Goal: Task Accomplishment & Management: Use online tool/utility

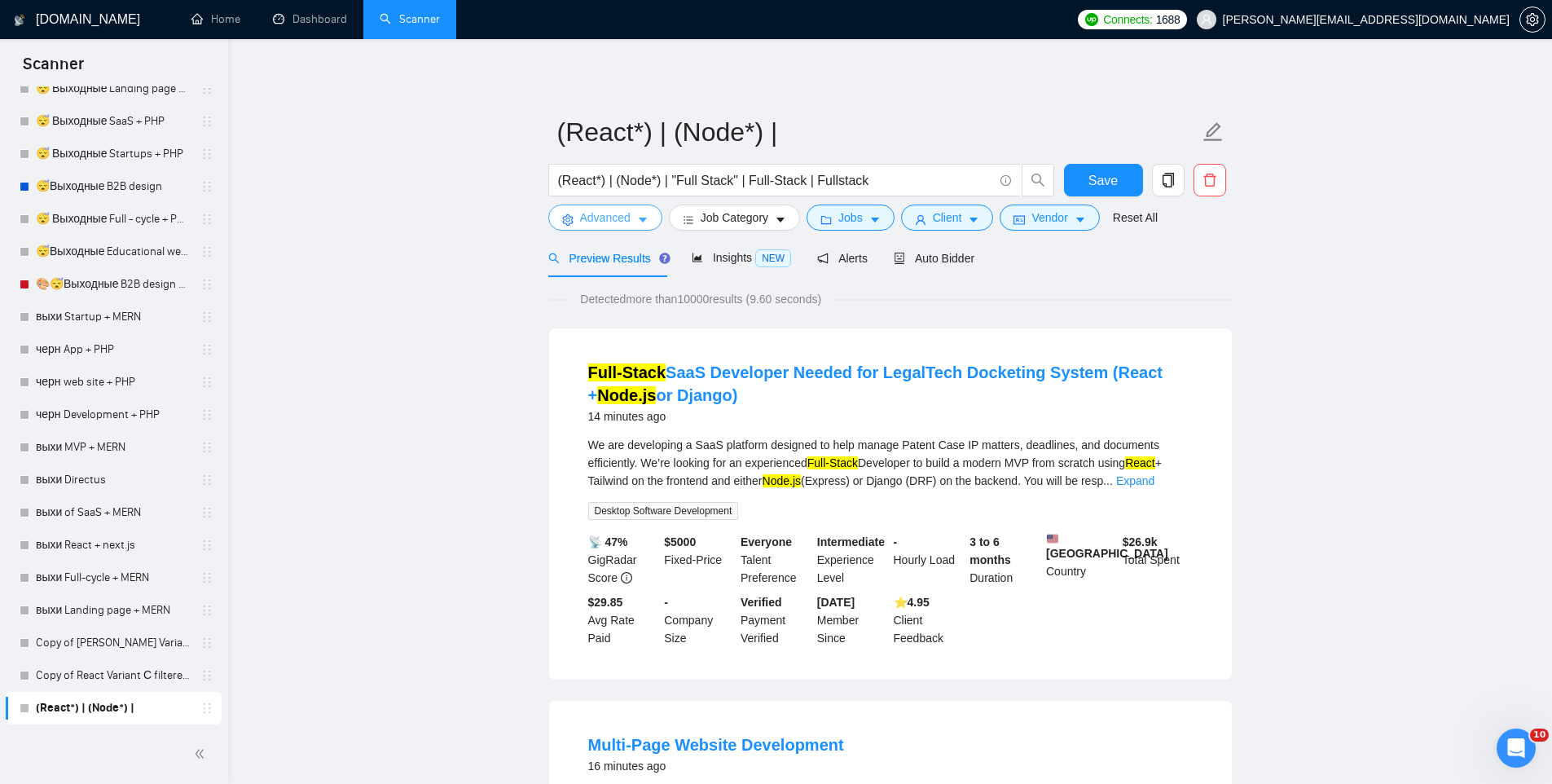
click at [632, 214] on button "Advanced" at bounding box center [605, 217] width 114 height 26
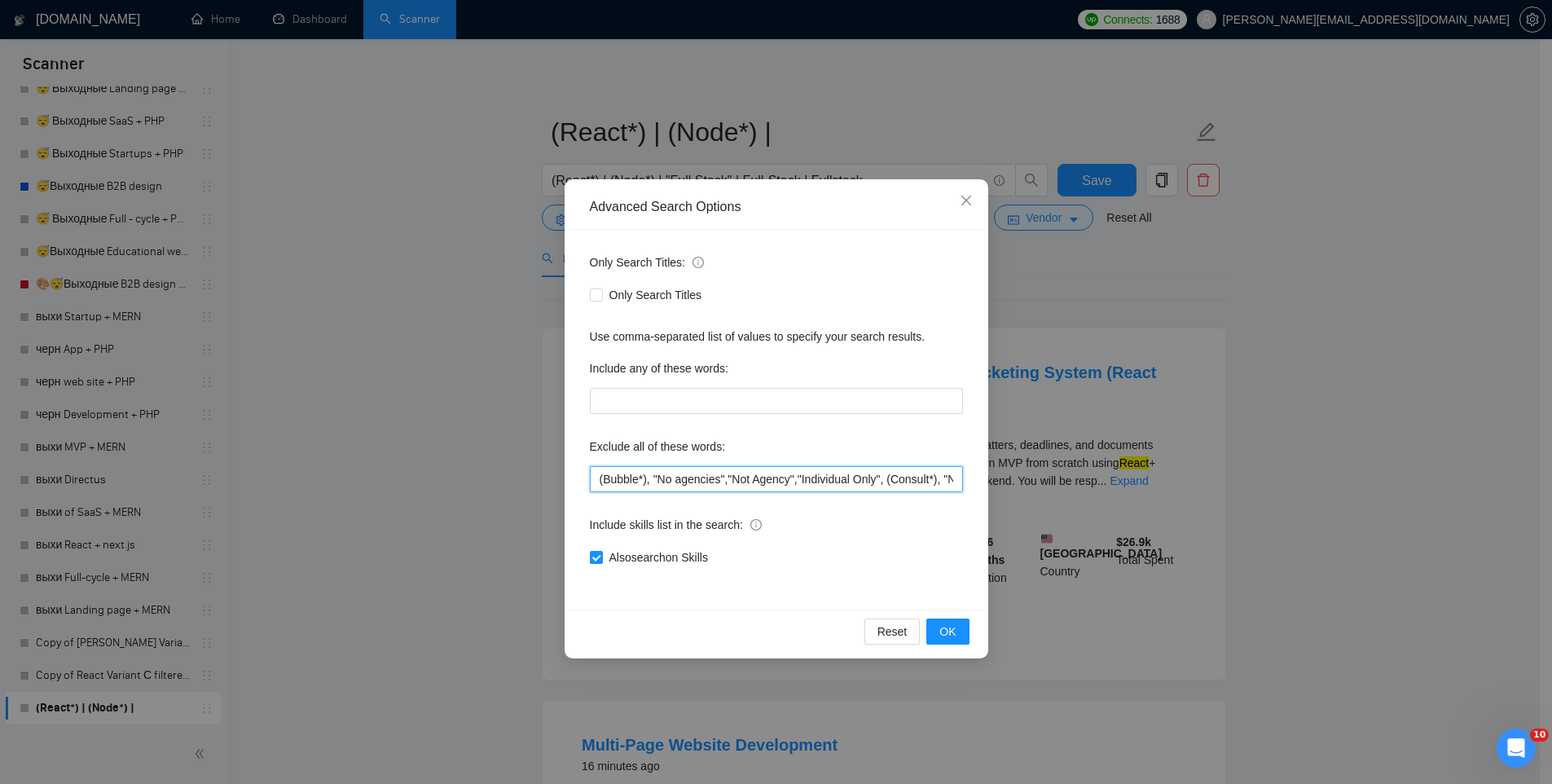
click at [633, 478] on input "(Bubble*), "No agencies","Not Agency","Individual Only", (Consult*), "No Agenci…" at bounding box center [776, 479] width 373 height 26
click at [1053, 396] on div "Advanced Search Options Only Search Titles: Only Search Titles Use comma-separa…" at bounding box center [776, 392] width 1552 height 784
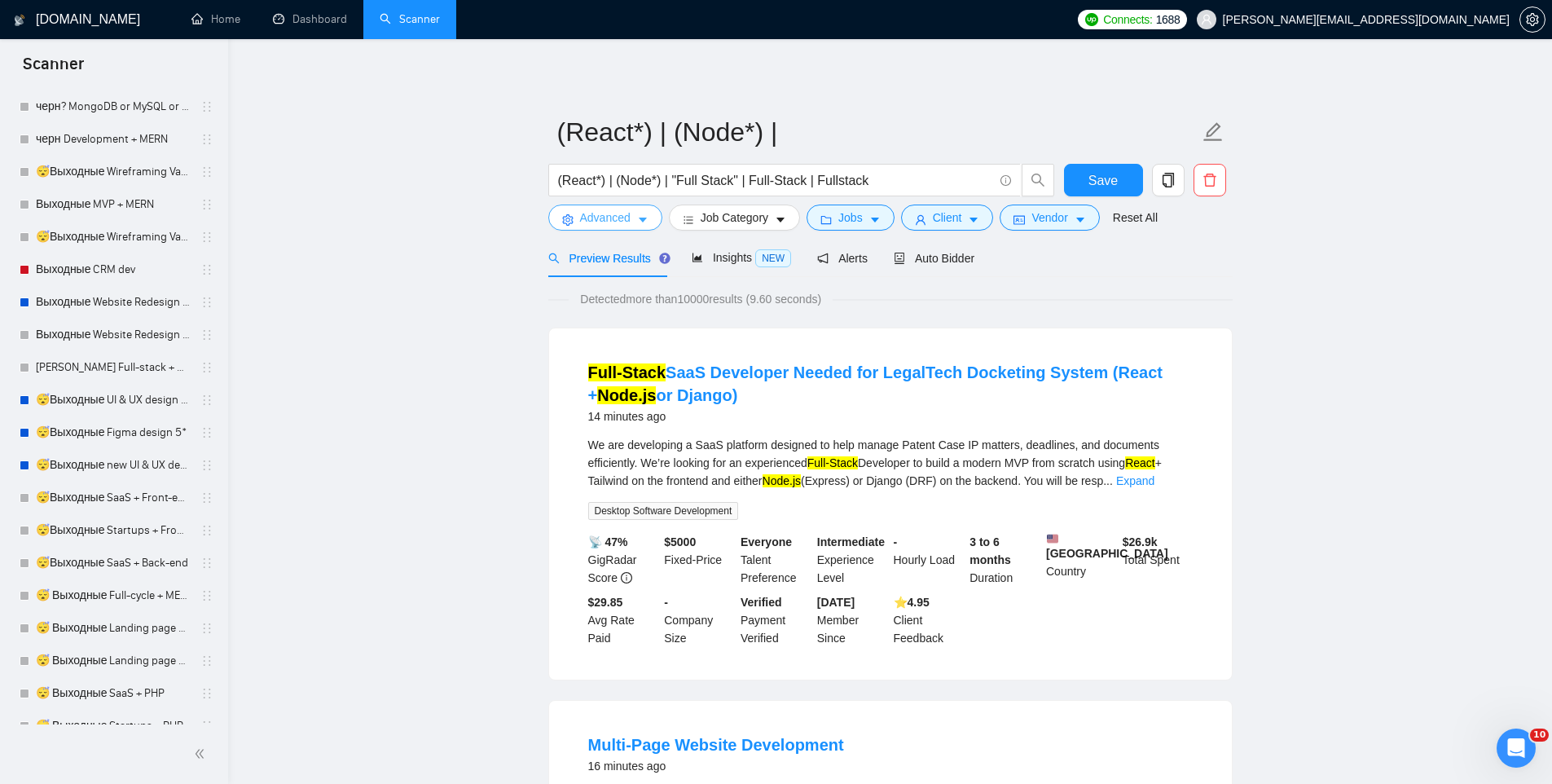
scroll to position [3777, 0]
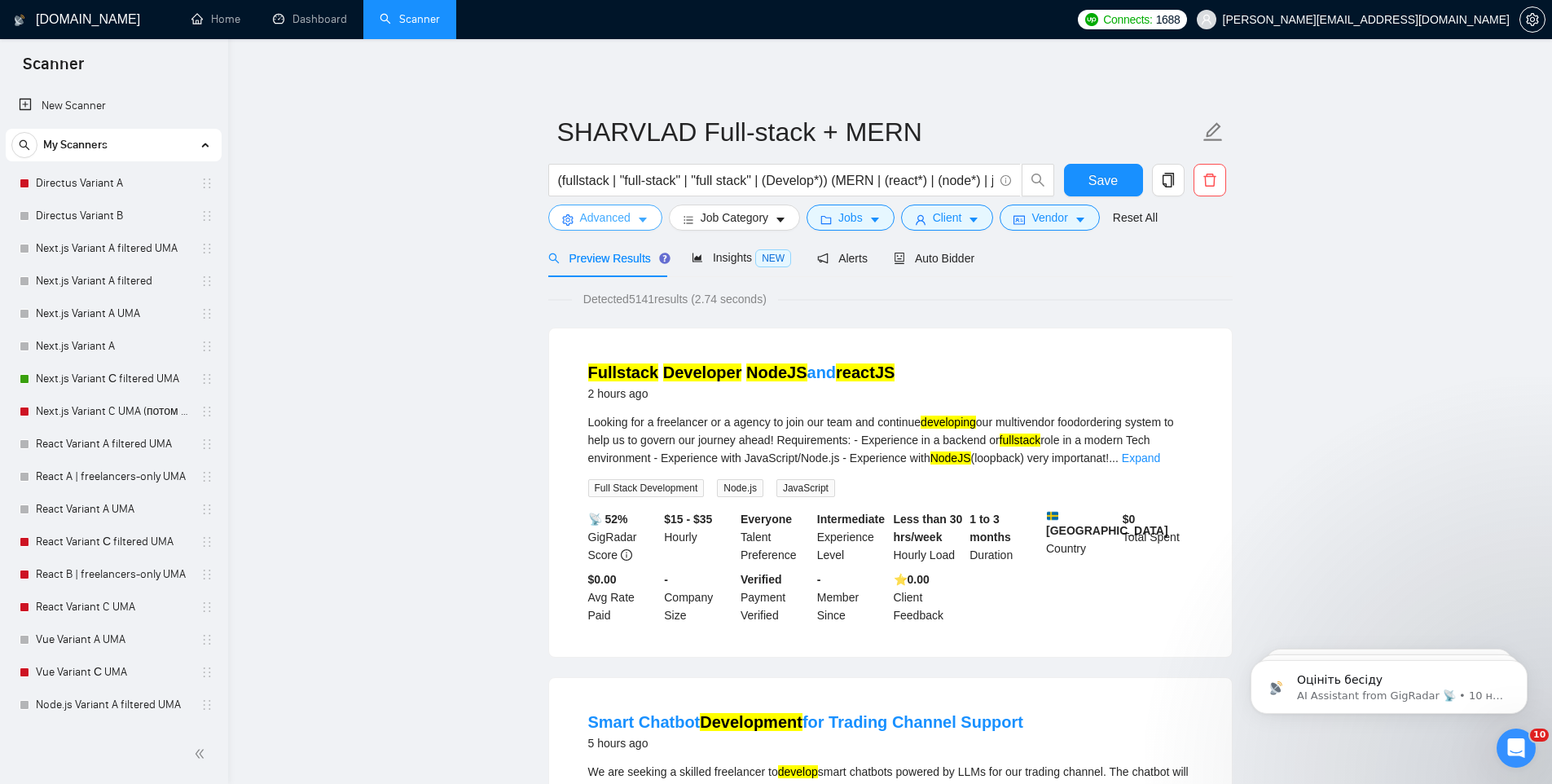
scroll to position [3643, 0]
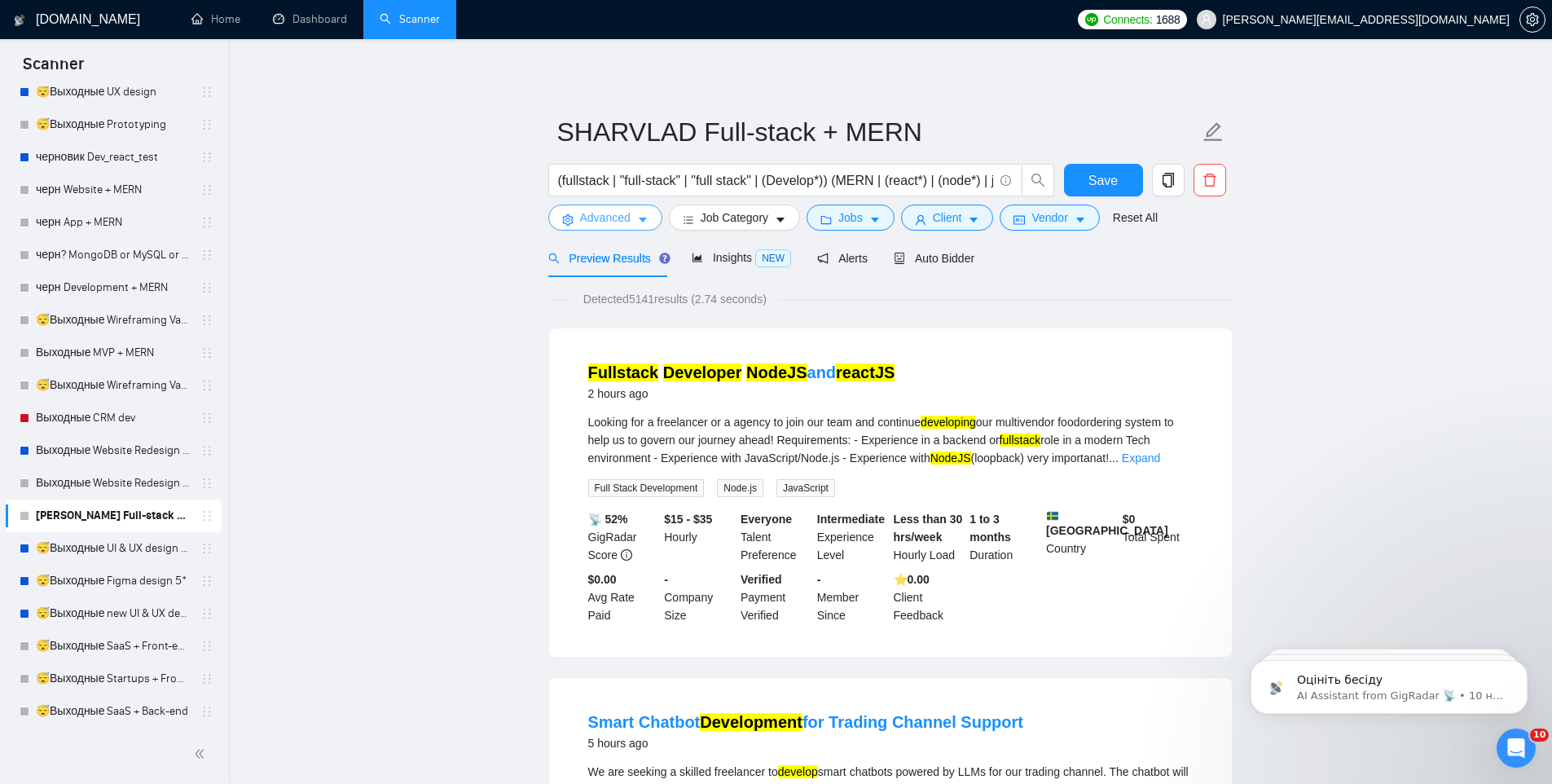
click at [613, 227] on button "Advanced" at bounding box center [605, 217] width 114 height 26
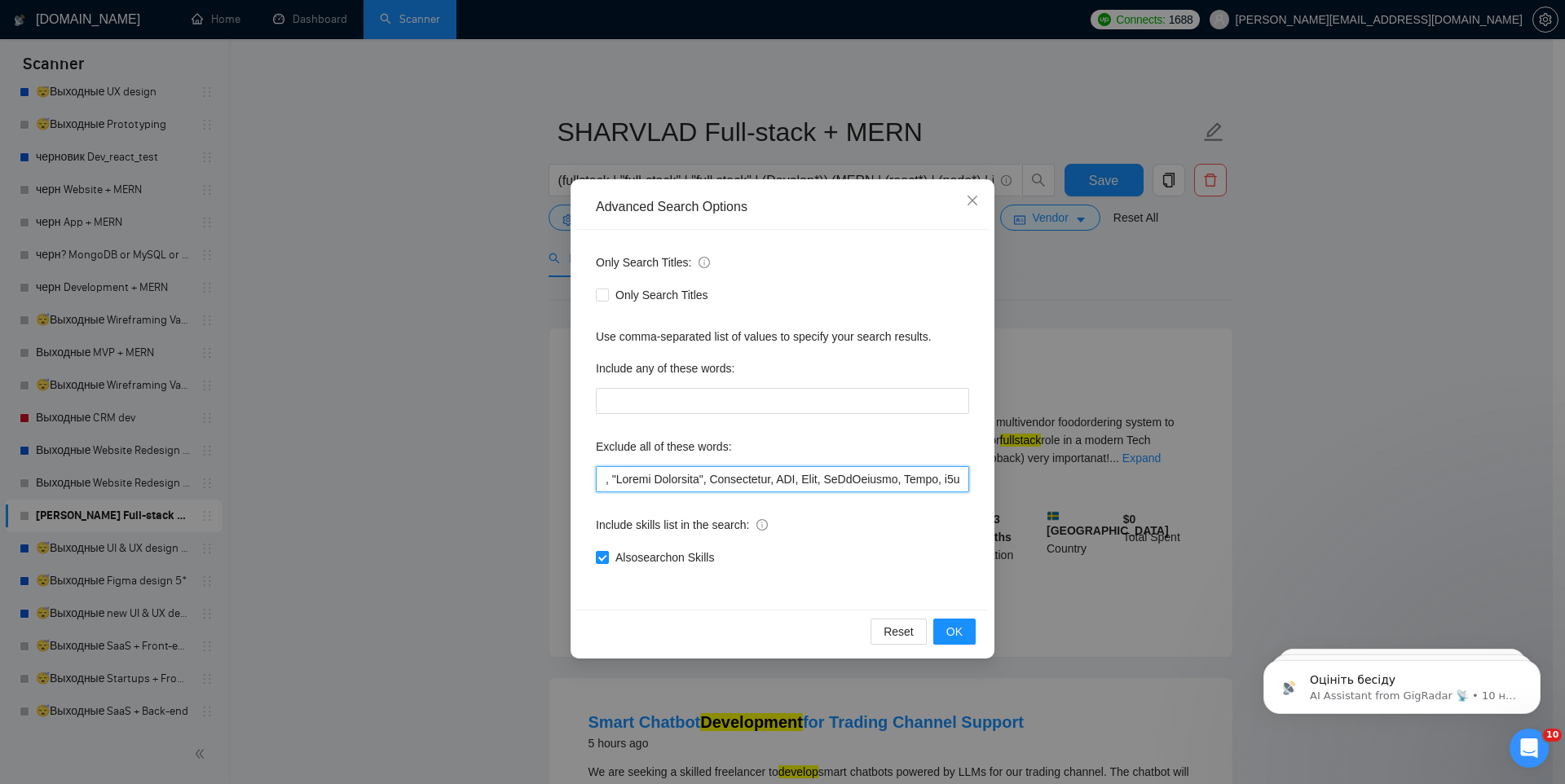
click at [676, 480] on input "text" at bounding box center [782, 479] width 373 height 26
drag, startPoint x: 671, startPoint y: 478, endPoint x: 549, endPoint y: 471, distance: 122.2
click at [549, 471] on div "Advanced Search Options Only Search Titles: Only Search Titles Use comma-separa…" at bounding box center [782, 392] width 1565 height 784
click at [1116, 278] on div "Advanced Search Options Only Search Titles: Only Search Titles Use comma-separa…" at bounding box center [782, 392] width 1565 height 784
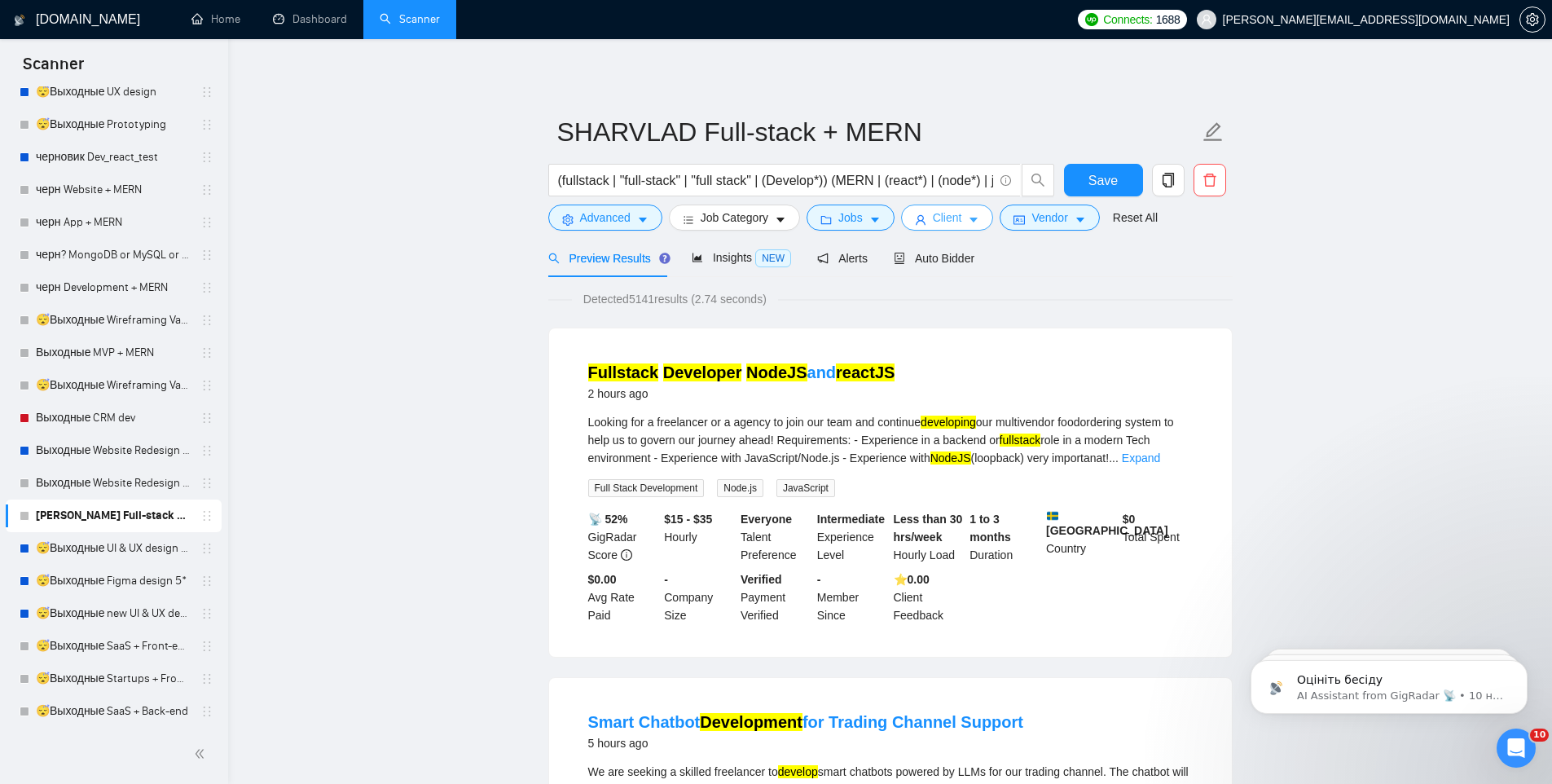
click at [945, 228] on button "Client" at bounding box center [947, 217] width 93 height 26
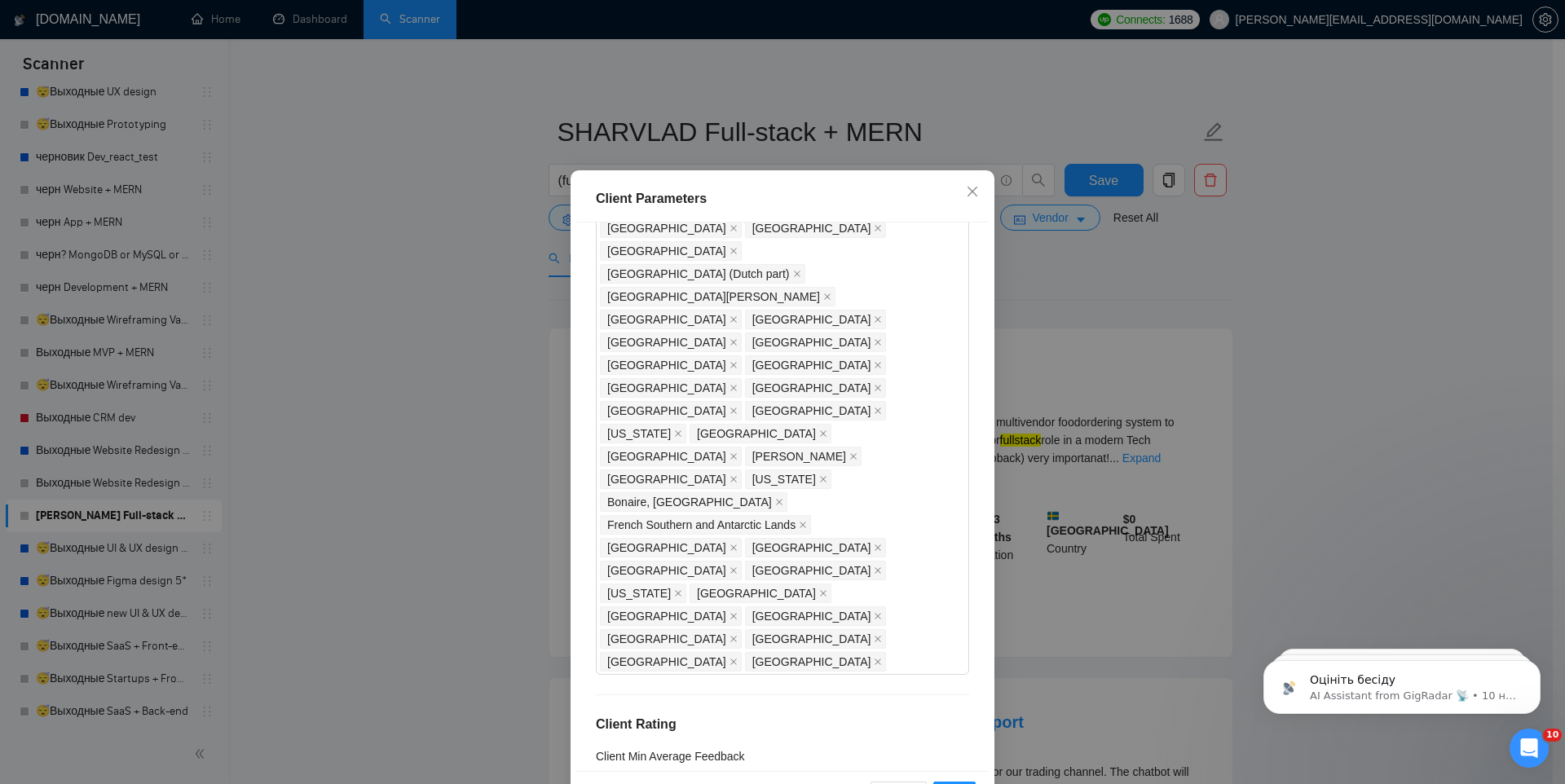
scroll to position [83, 0]
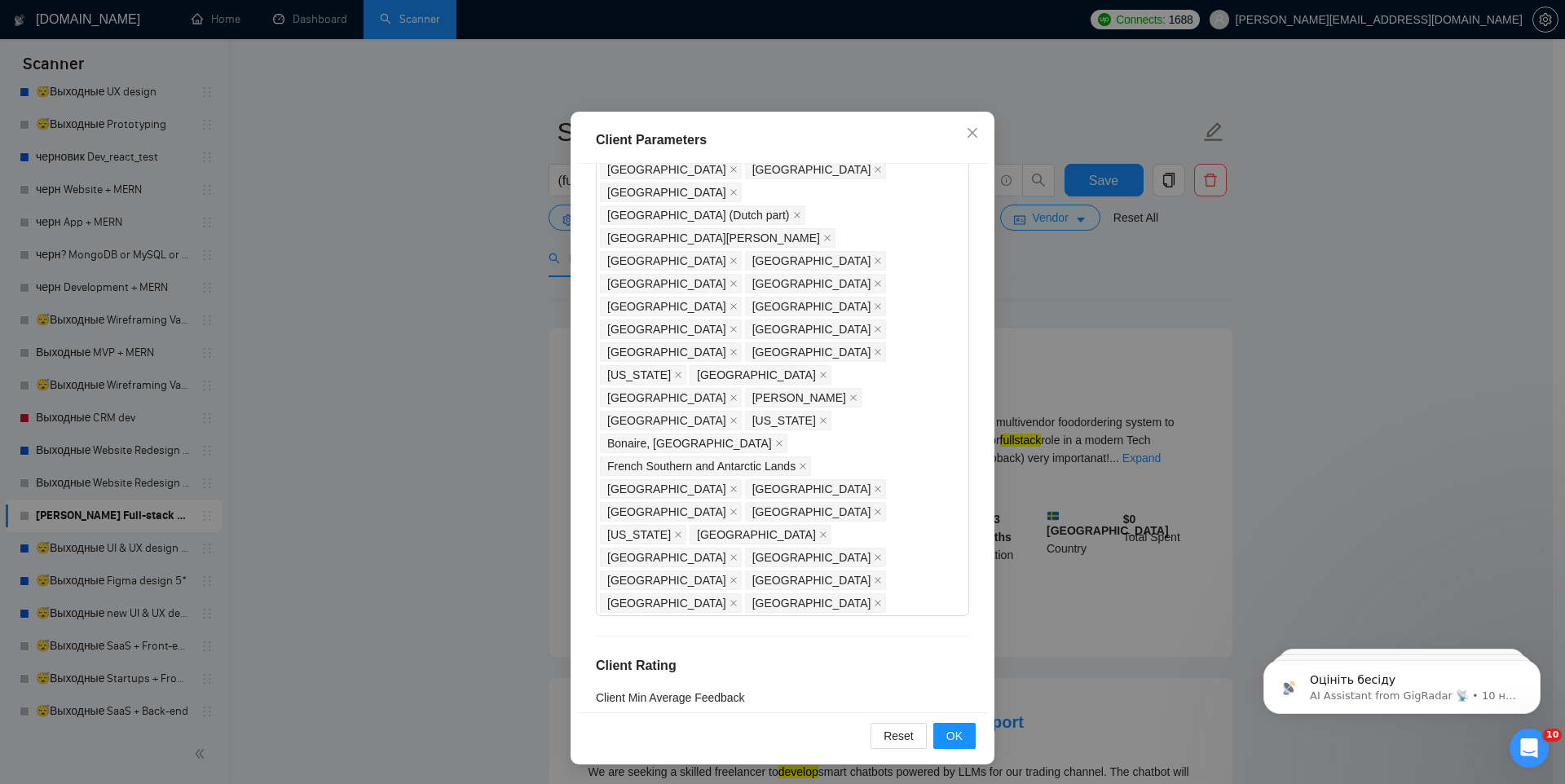
drag, startPoint x: 627, startPoint y: 335, endPoint x: 584, endPoint y: 338, distance: 43.1
type input "17"
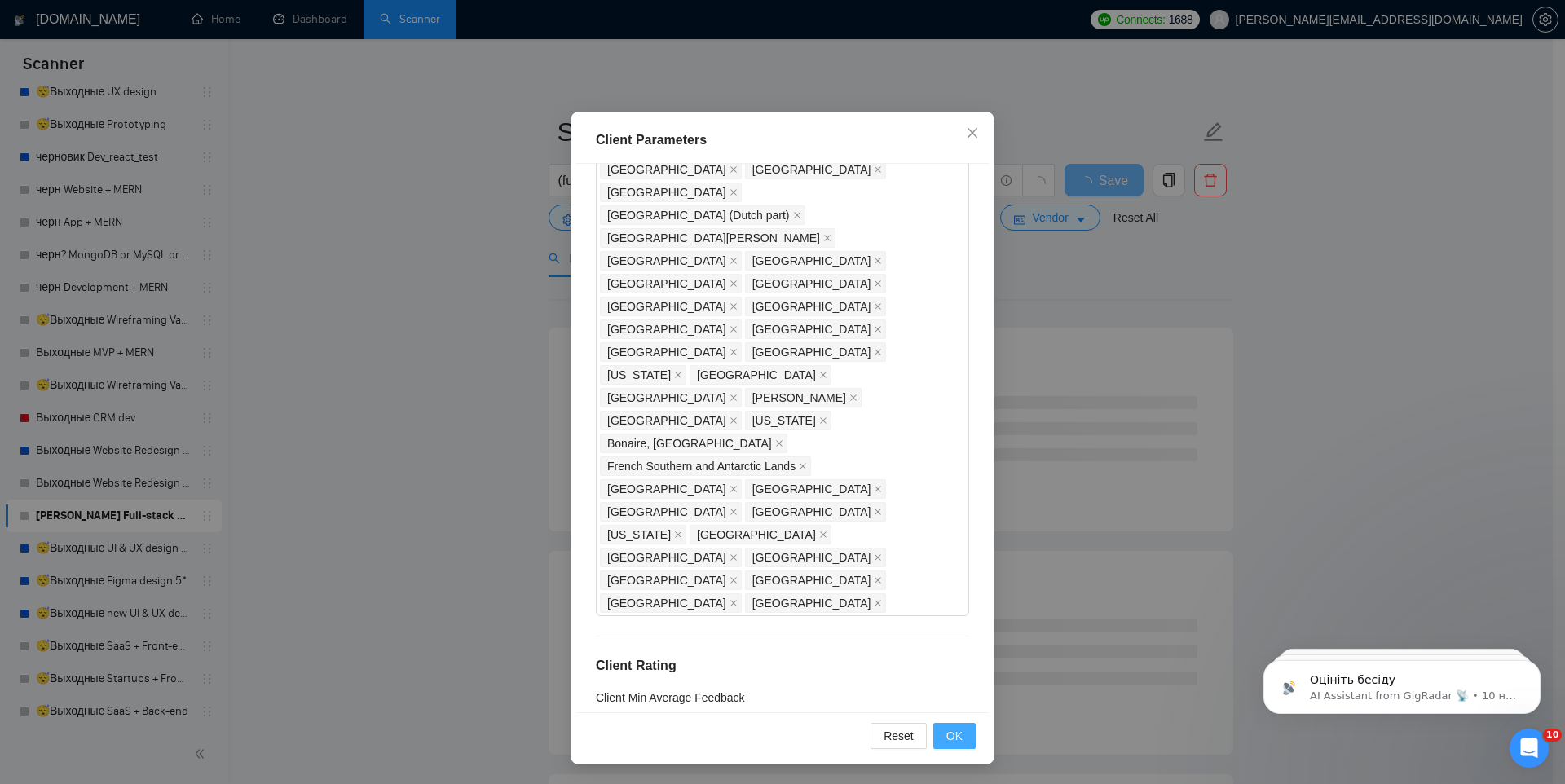
click at [947, 738] on span "OK" at bounding box center [953, 735] width 16 height 18
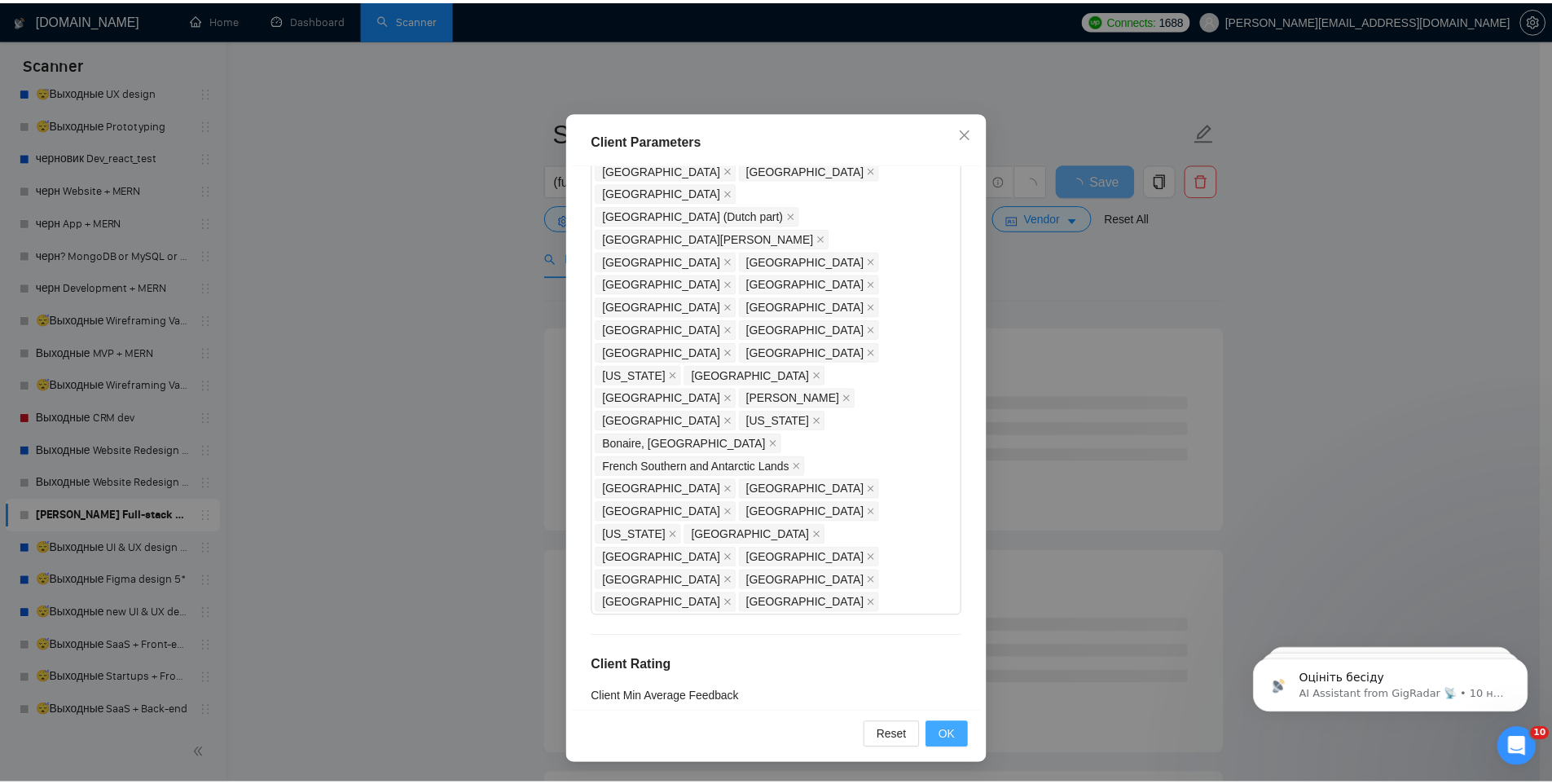
scroll to position [0, 0]
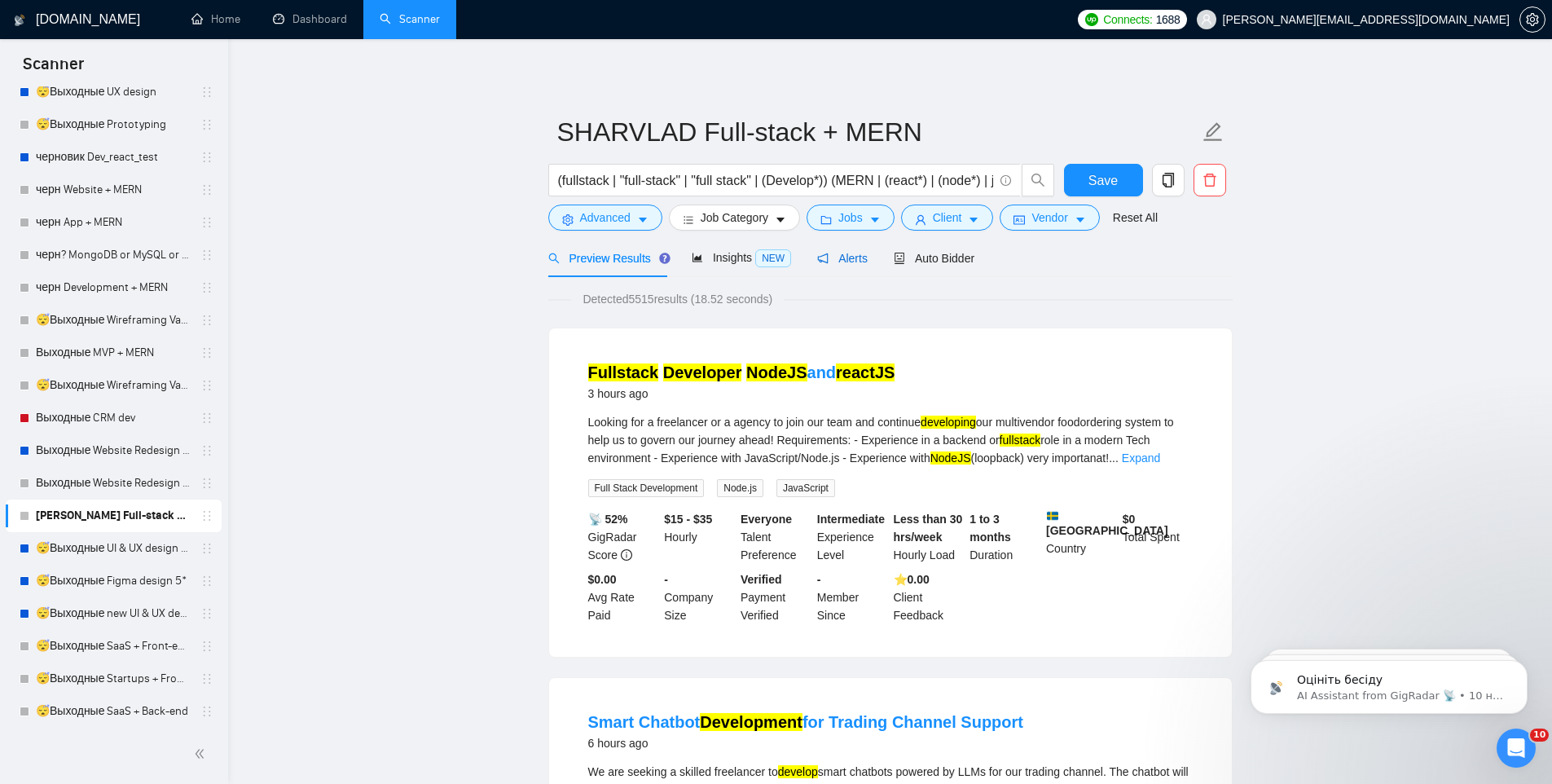
click at [859, 256] on span "Alerts" at bounding box center [842, 258] width 51 height 13
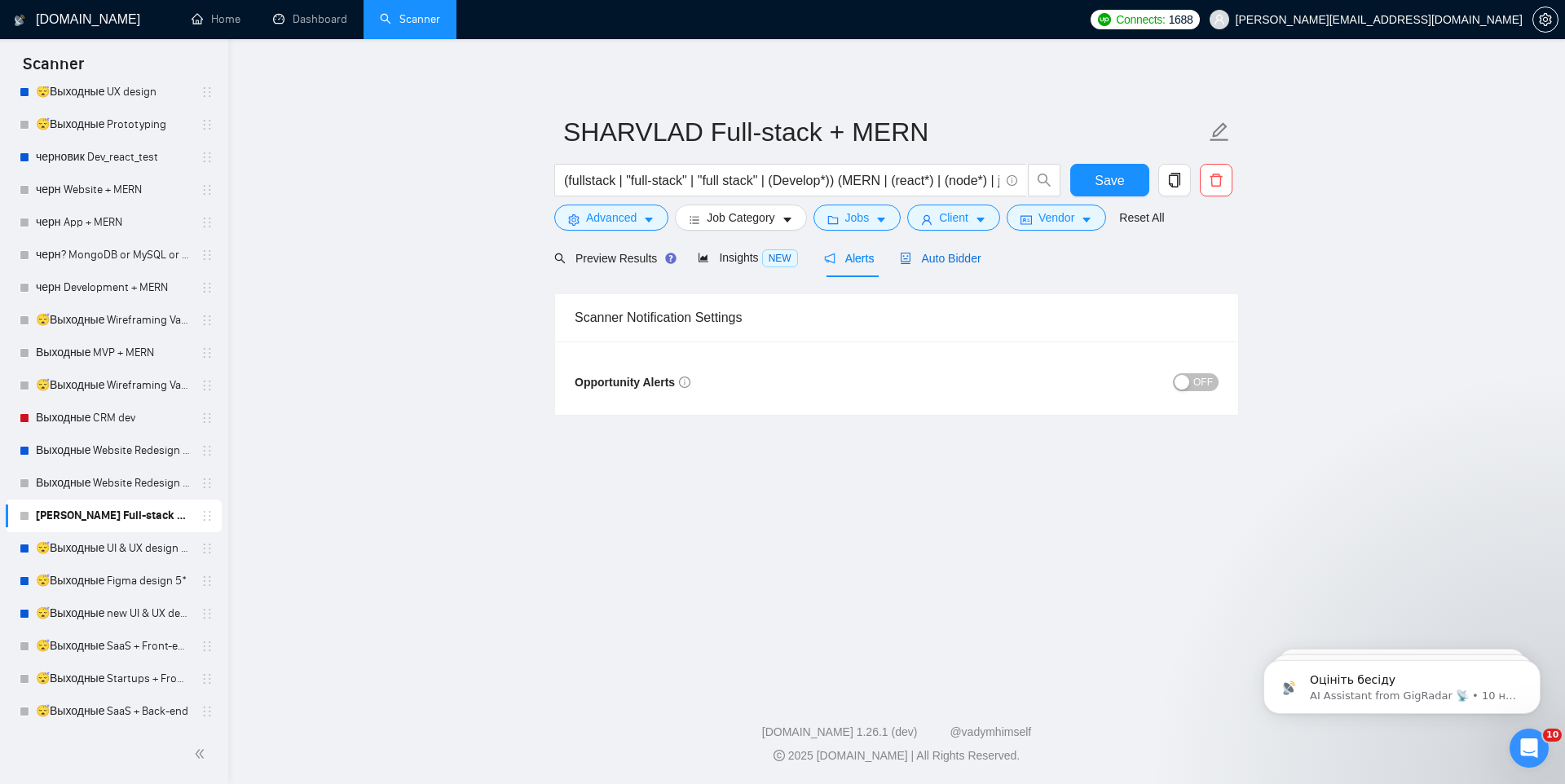
click at [922, 258] on span "Auto Bidder" at bounding box center [940, 258] width 81 height 13
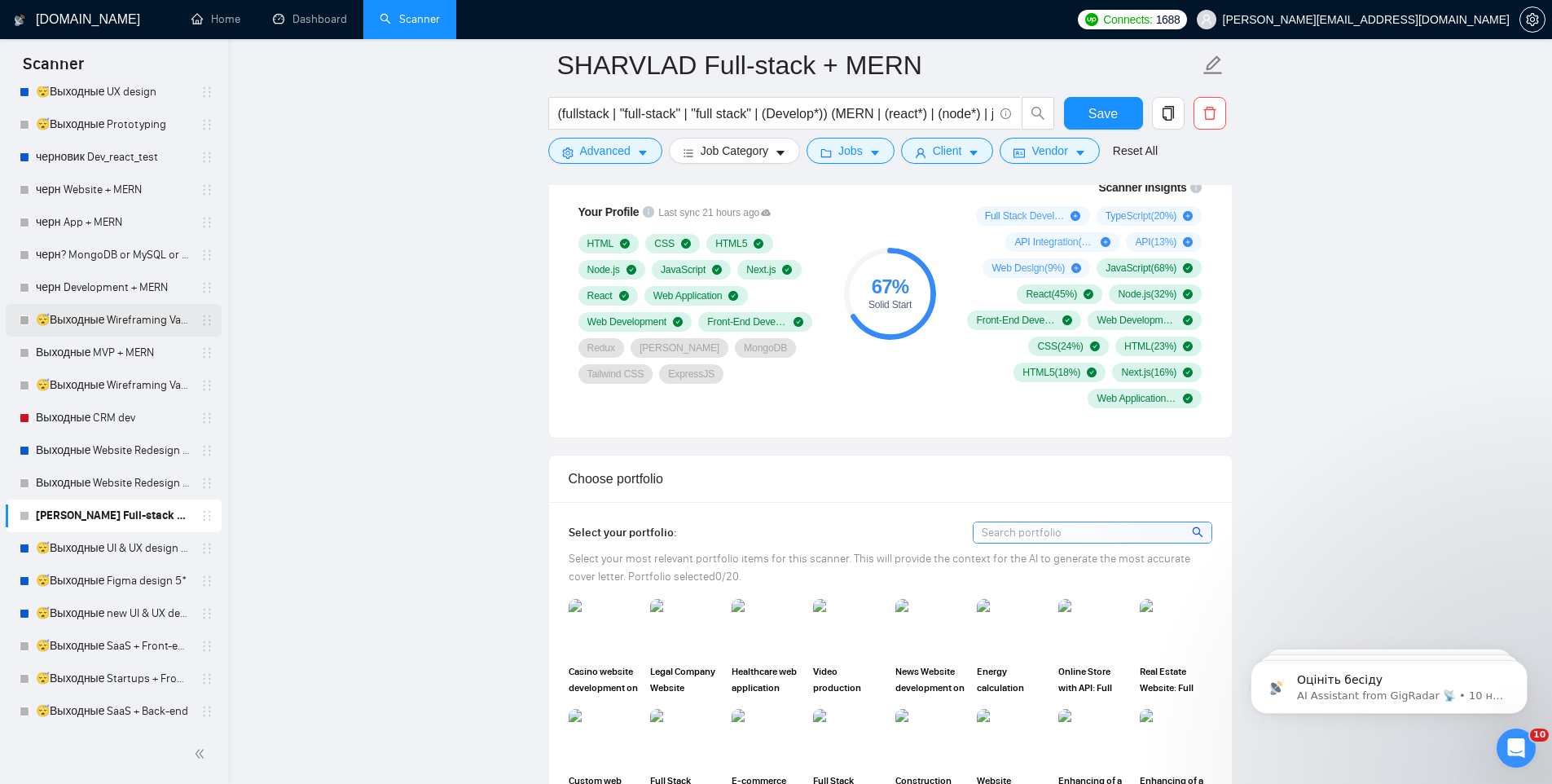
scroll to position [1960, 0]
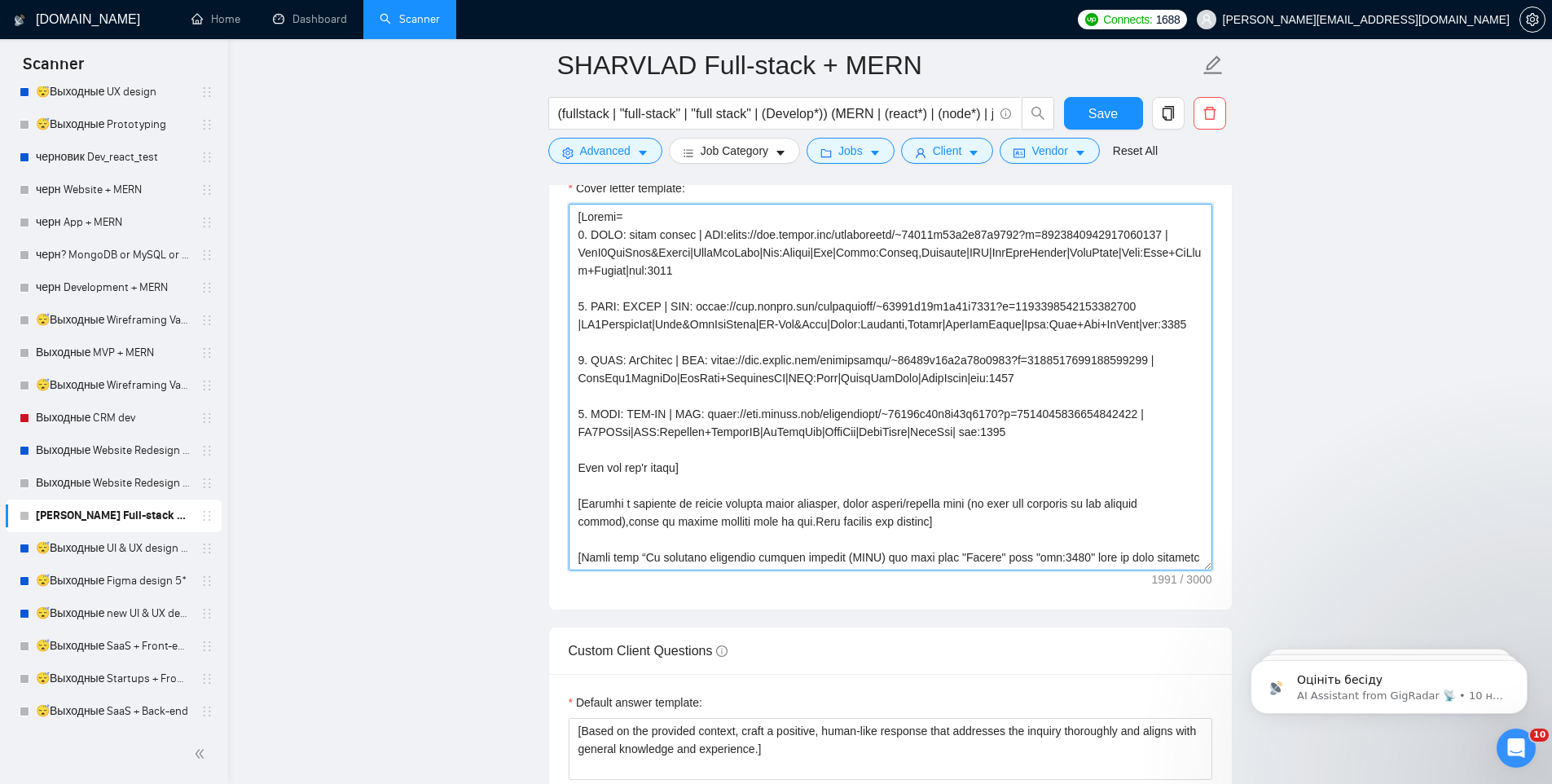
click at [731, 281] on textarea "Cover letter template:" at bounding box center [890, 387] width 644 height 367
click at [963, 385] on textarea "Cover letter template:" at bounding box center [890, 387] width 644 height 367
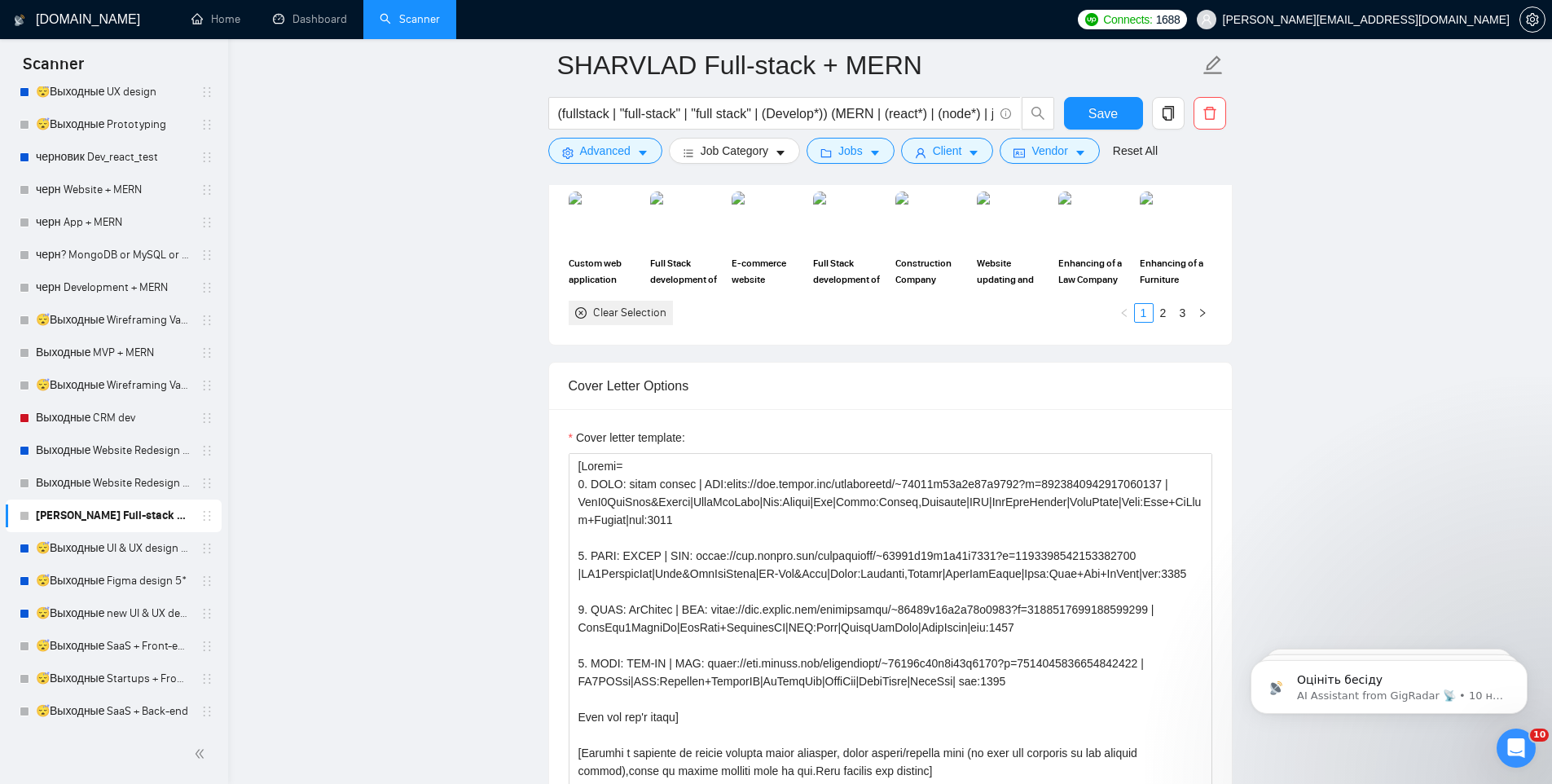
scroll to position [1727, 0]
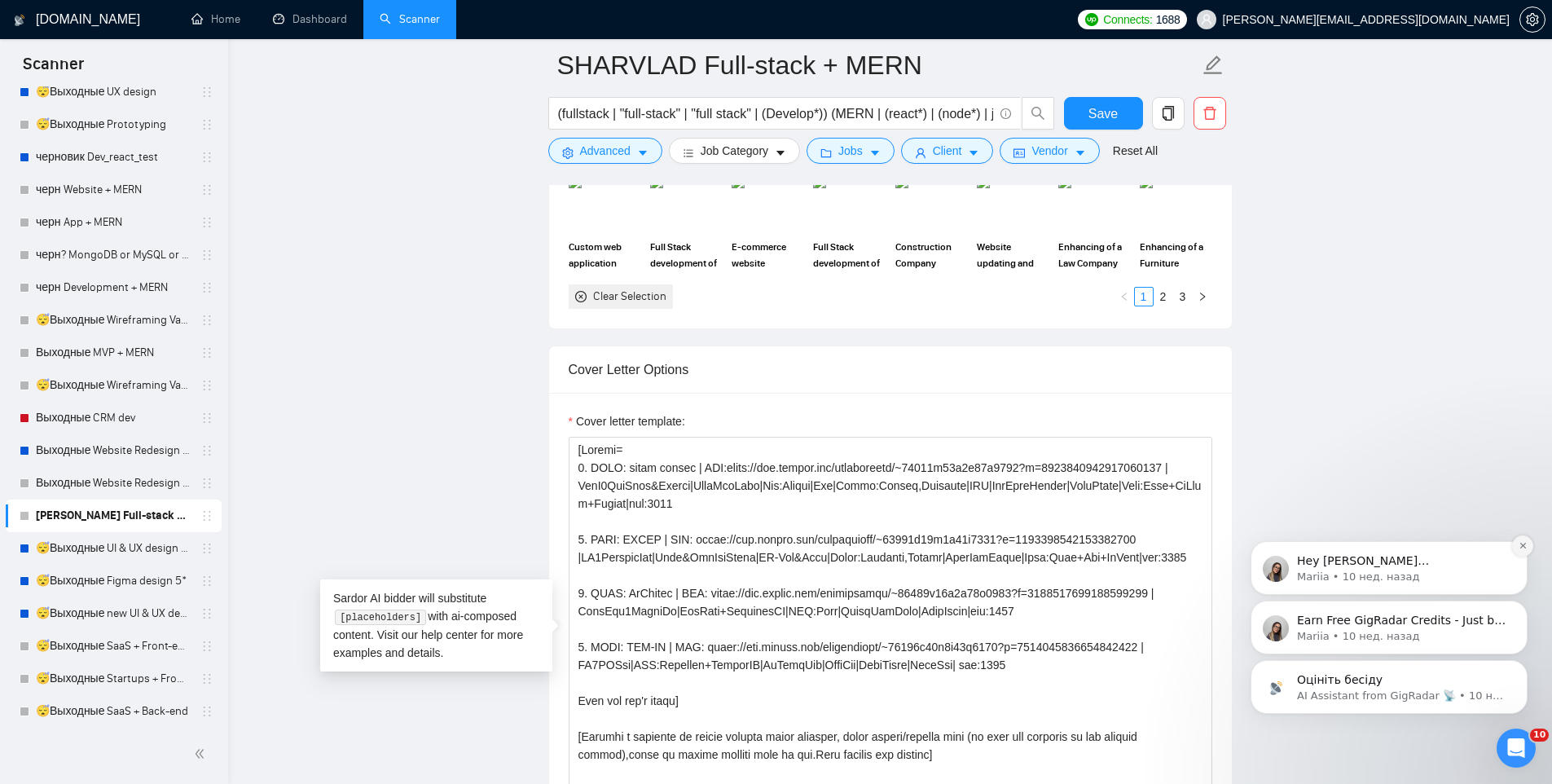
click at [1520, 548] on icon "Dismiss notification" at bounding box center [1522, 545] width 9 height 9
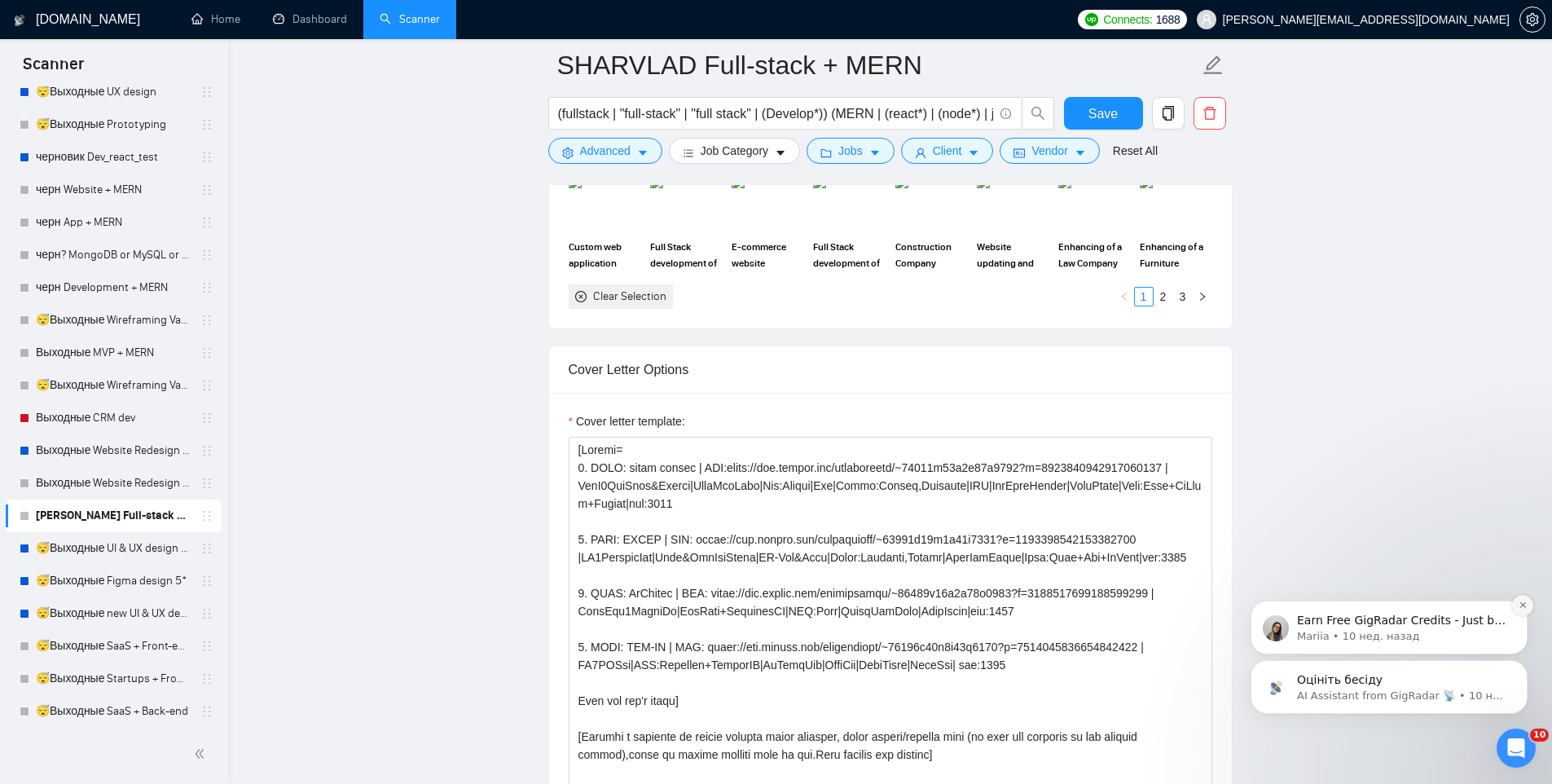
click at [1522, 606] on icon "Dismiss notification" at bounding box center [1522, 605] width 9 height 9
click at [1519, 669] on icon "Dismiss notification" at bounding box center [1522, 664] width 9 height 9
